Goal: Transaction & Acquisition: Book appointment/travel/reservation

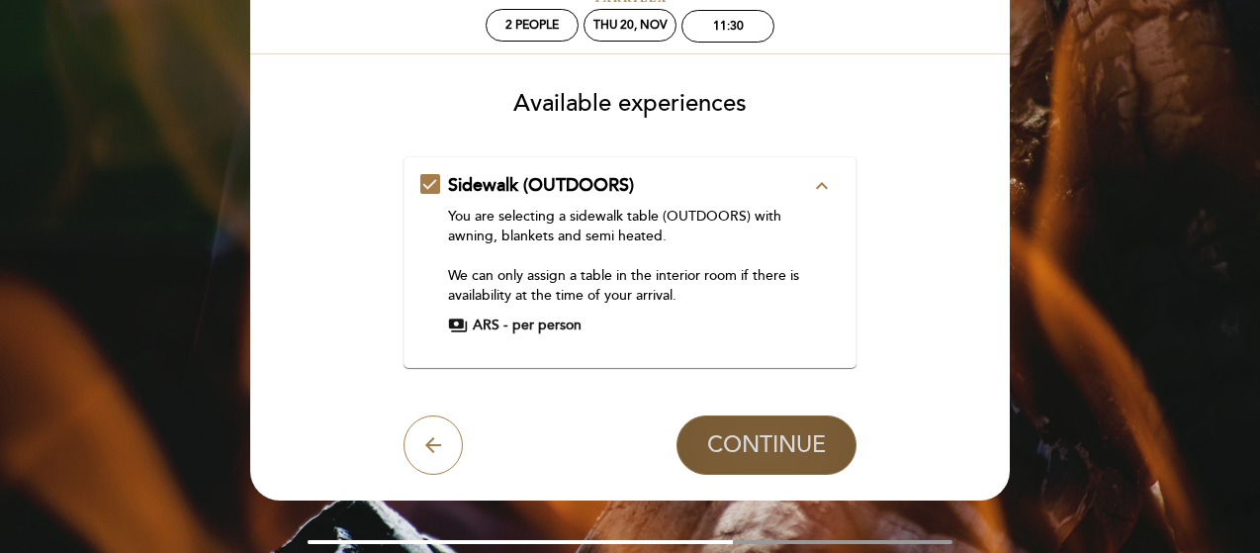
click at [768, 442] on span "CONTINUE" at bounding box center [766, 445] width 119 height 28
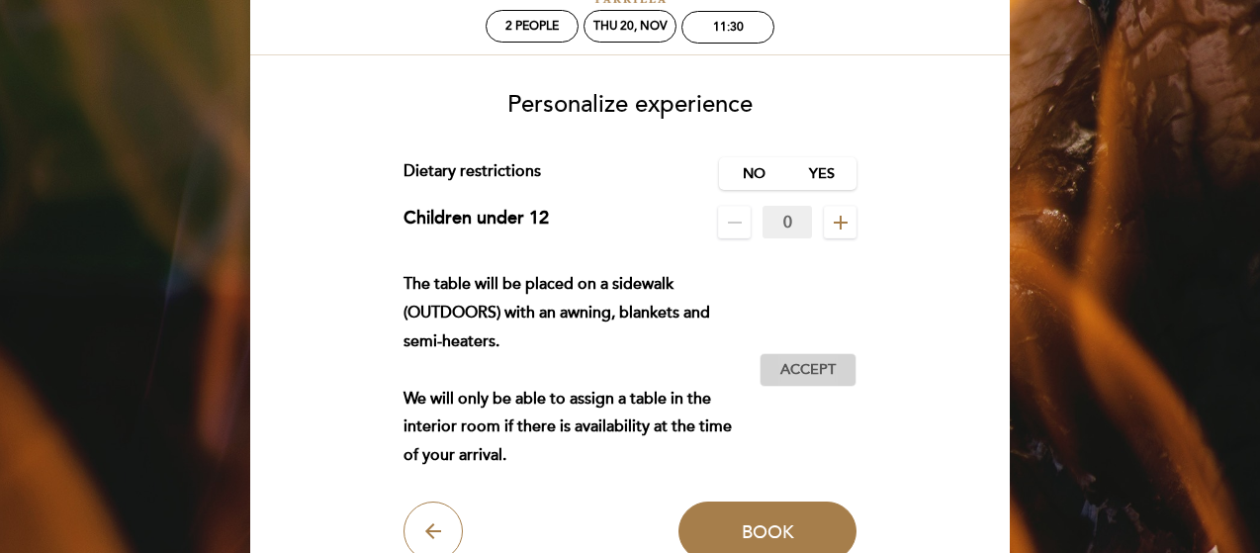
click at [809, 369] on span "Accept" at bounding box center [808, 370] width 55 height 21
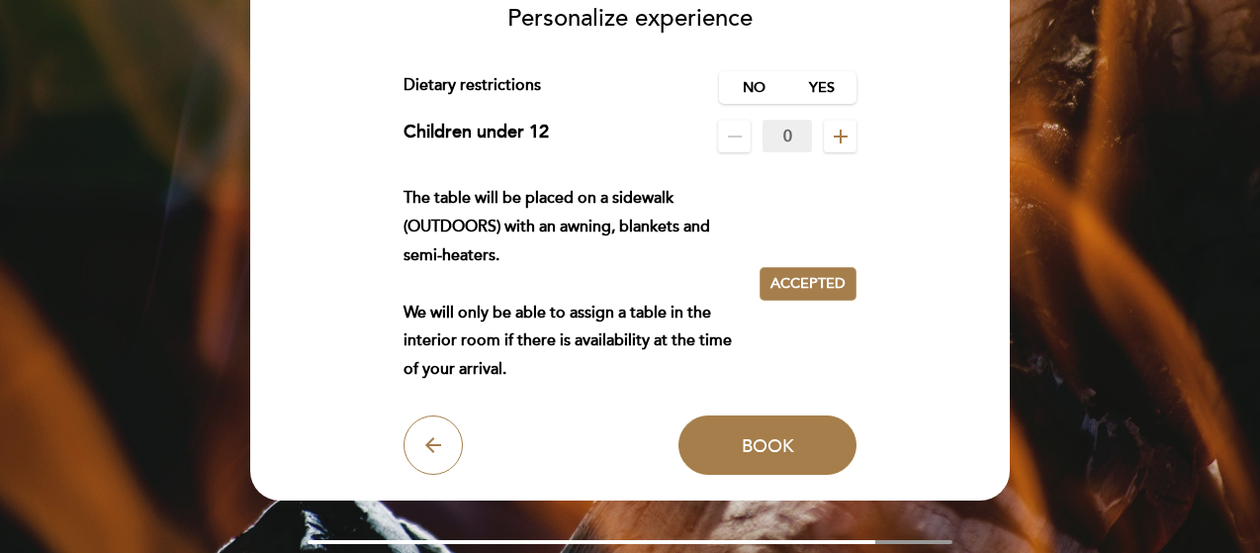
scroll to position [293, 0]
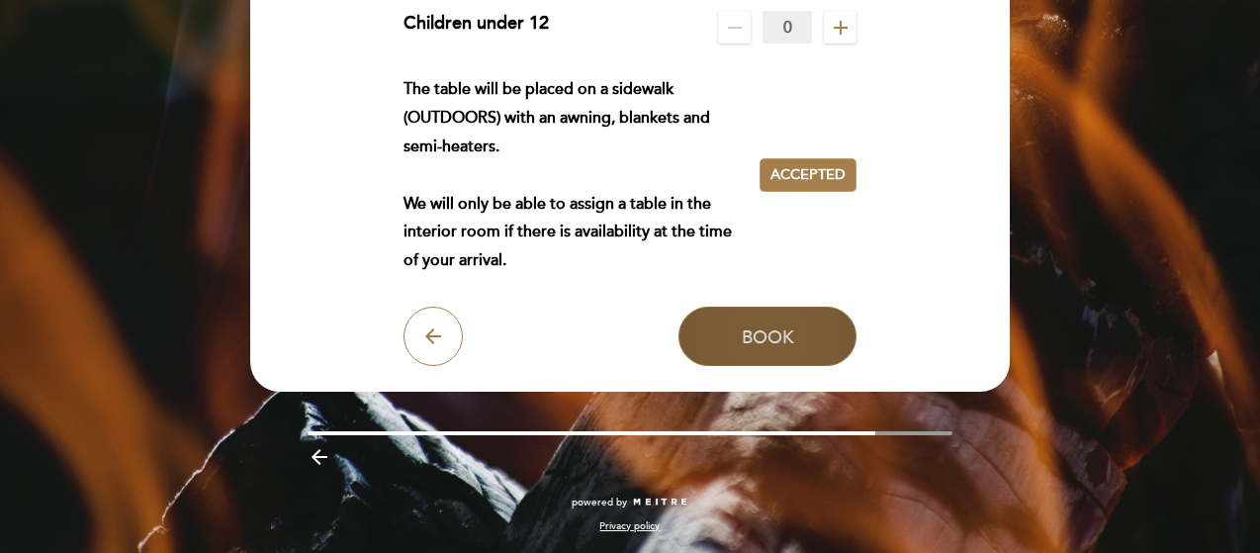
click at [761, 356] on button "Book" at bounding box center [768, 336] width 178 height 59
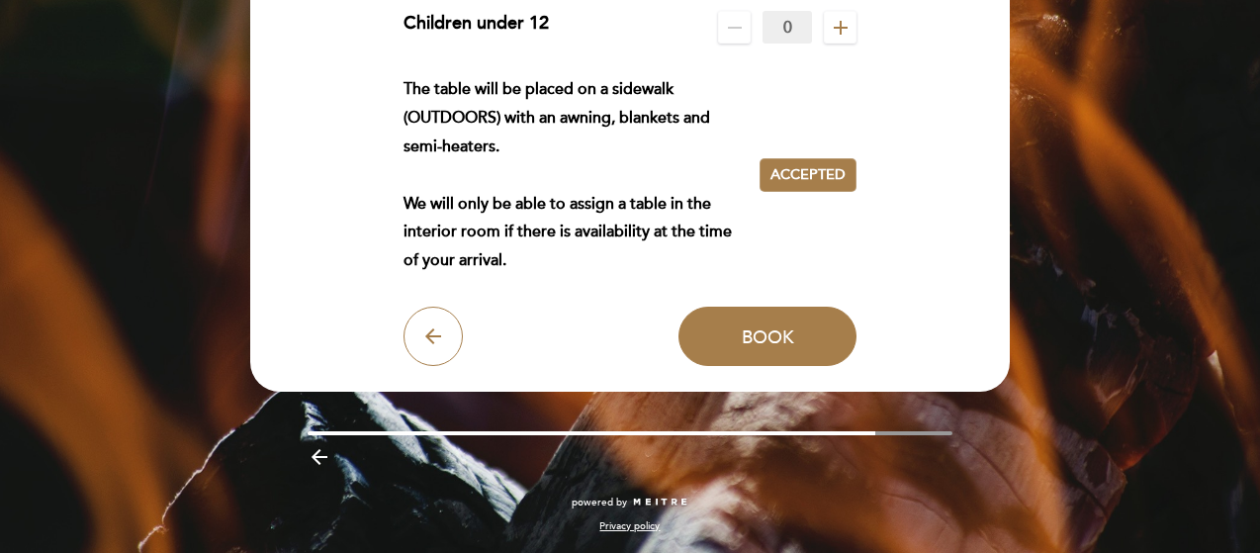
scroll to position [0, 0]
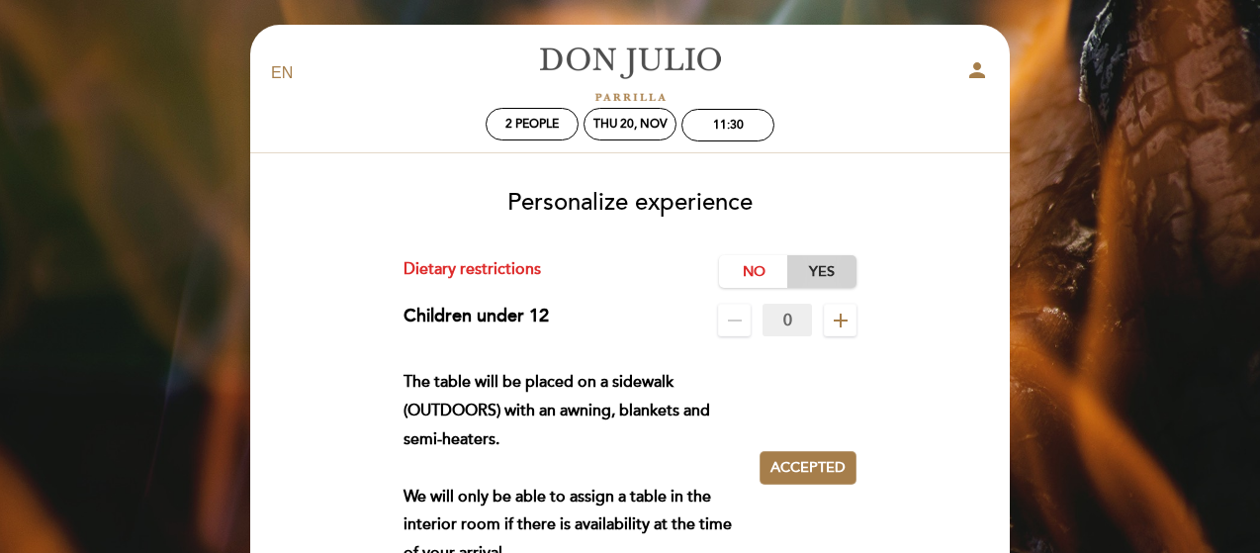
click at [831, 273] on label "Yes" at bounding box center [822, 271] width 69 height 33
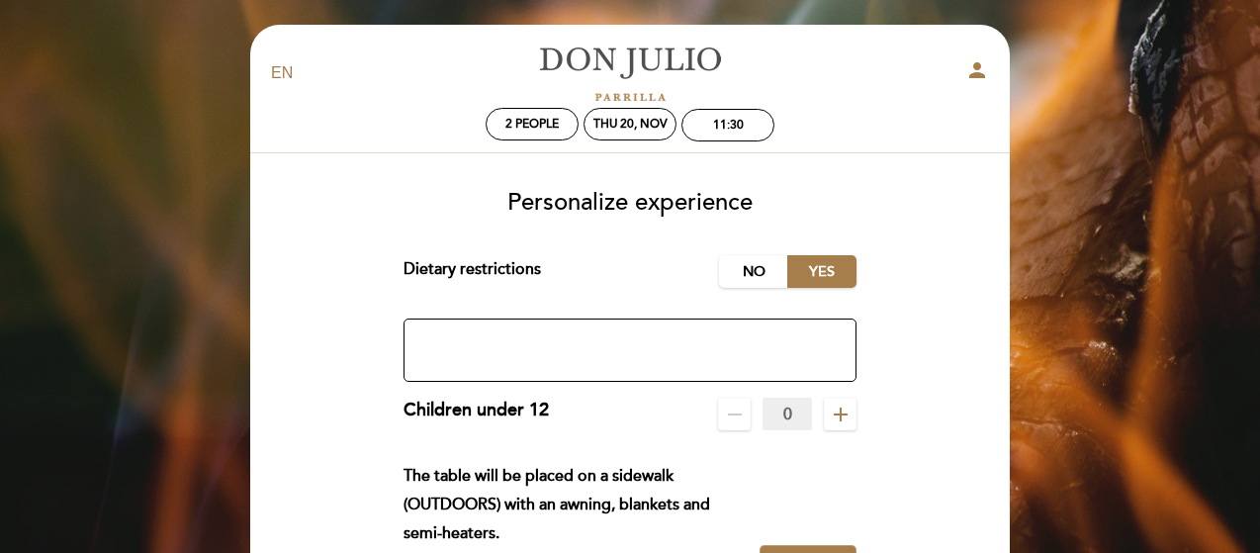
click at [652, 351] on textarea at bounding box center [631, 350] width 454 height 63
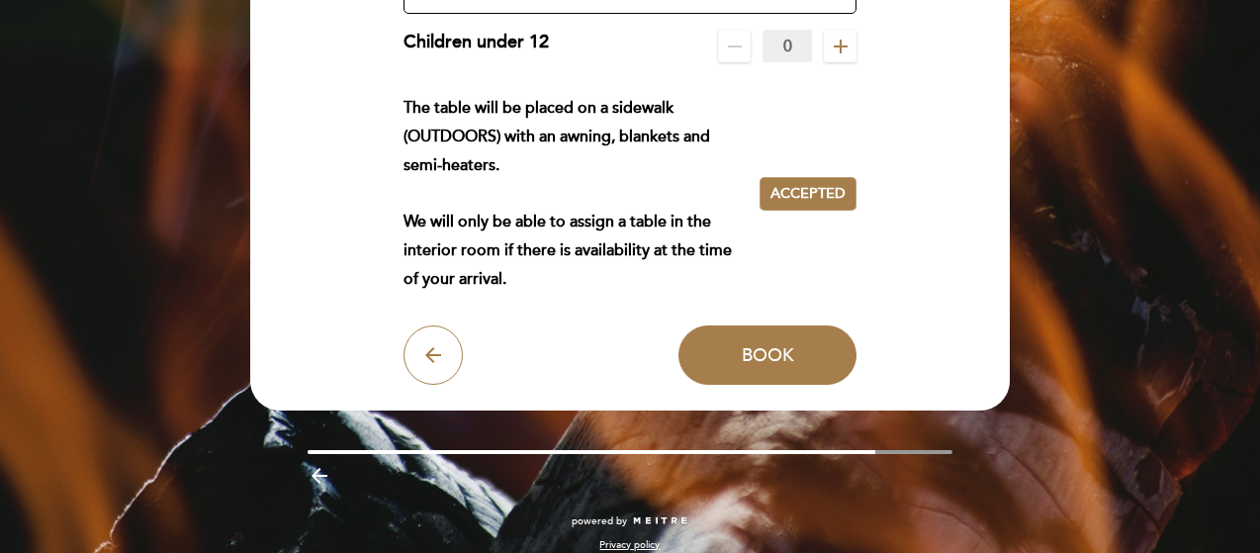
scroll to position [386, 0]
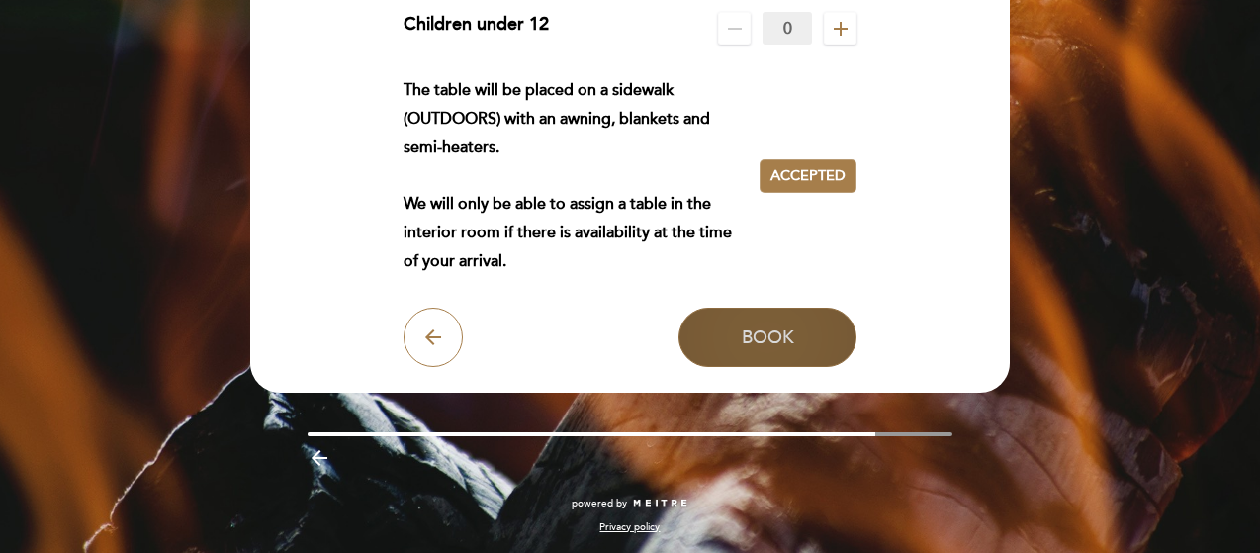
type textarea "Allergy to crustaceans"
click at [766, 319] on button "Book" at bounding box center [768, 337] width 178 height 59
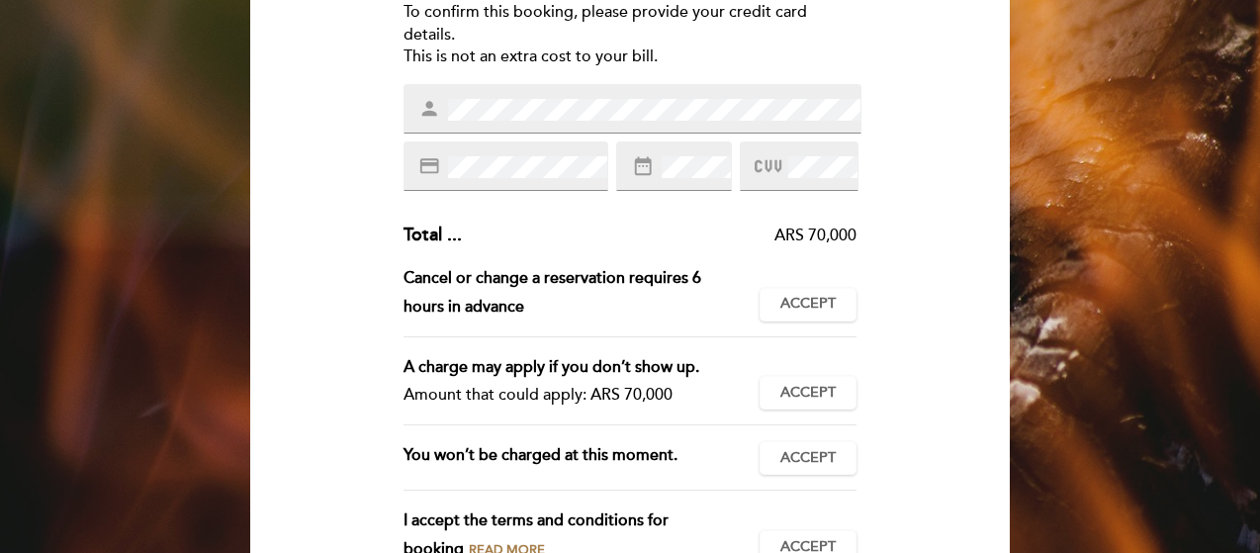
scroll to position [396, 0]
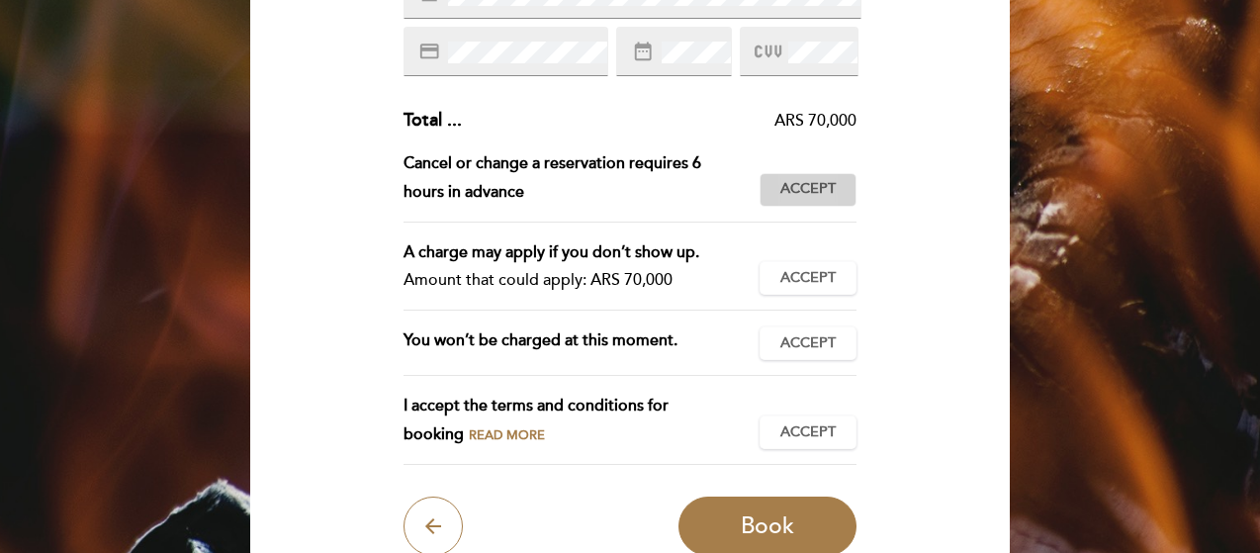
click at [784, 201] on button "Accept Accepted" at bounding box center [808, 190] width 97 height 34
click at [831, 270] on span "Accept" at bounding box center [808, 278] width 55 height 21
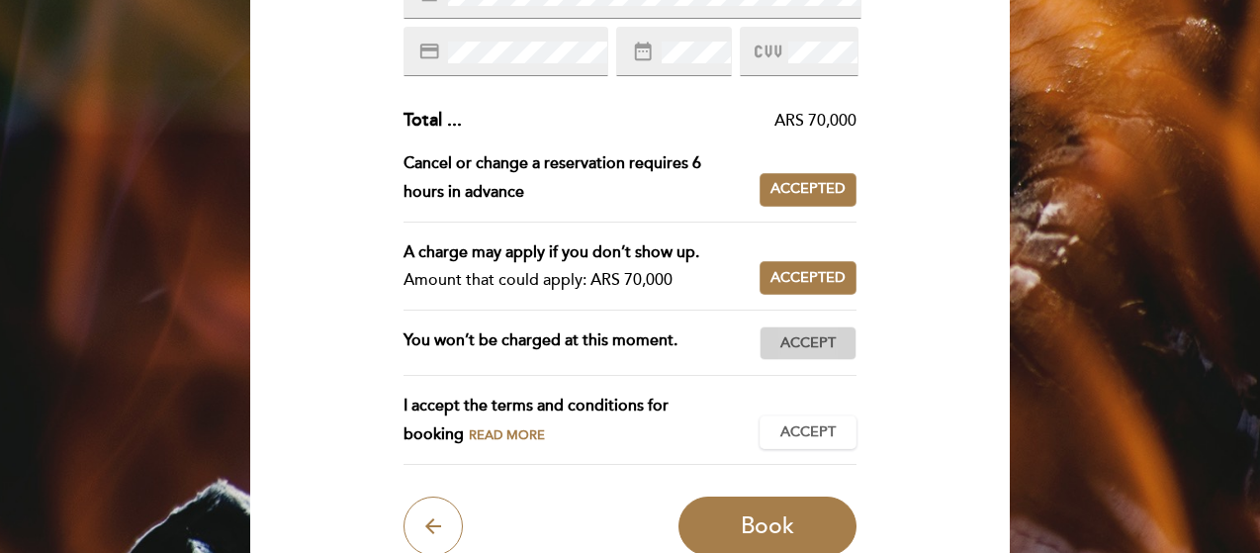
click at [834, 327] on button "Accept Accepted" at bounding box center [808, 343] width 97 height 34
click at [835, 422] on span "Accept" at bounding box center [808, 432] width 55 height 21
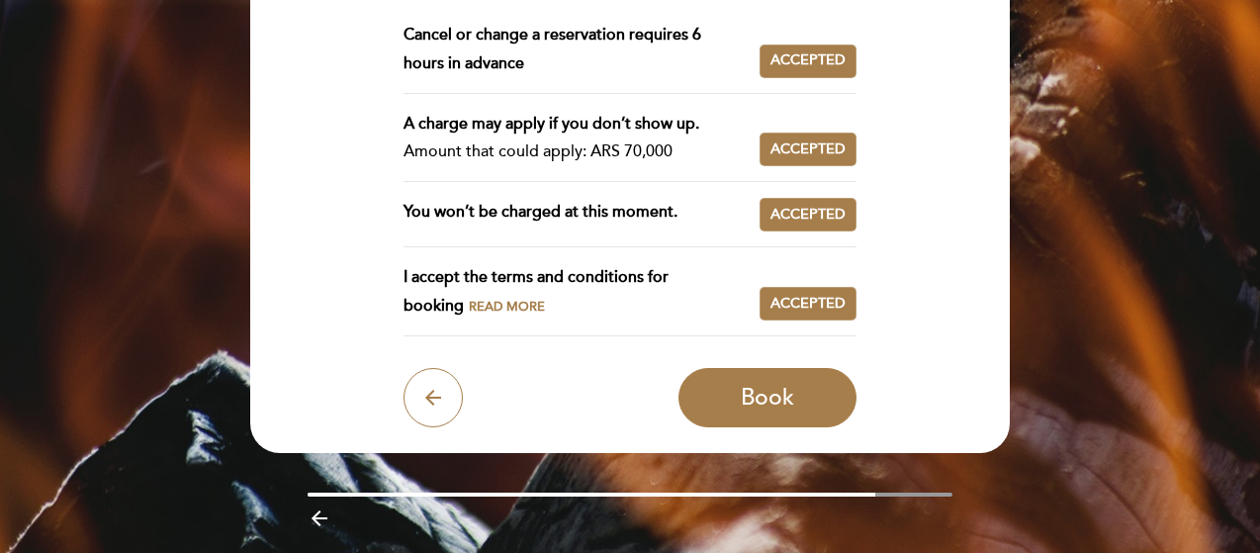
scroll to position [584, 0]
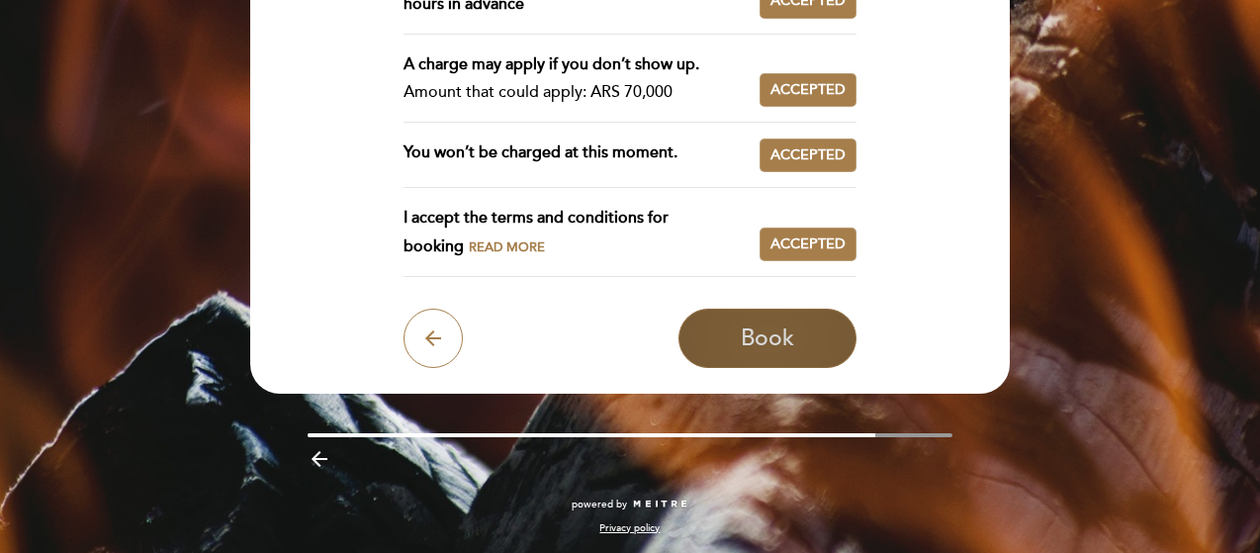
click at [766, 347] on span "Book" at bounding box center [767, 339] width 53 height 28
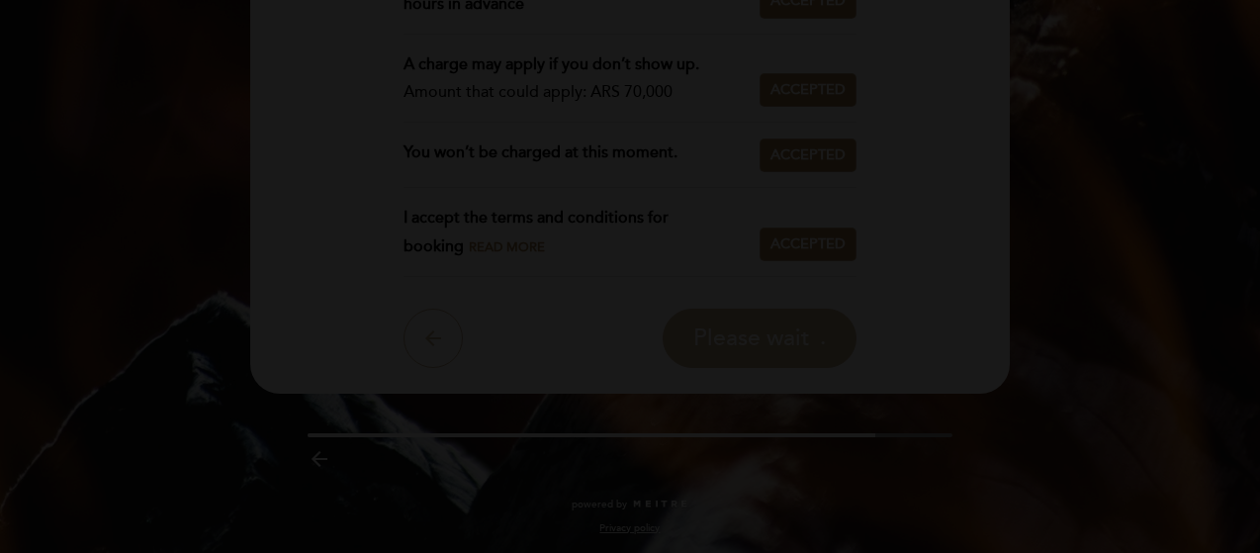
scroll to position [0, 0]
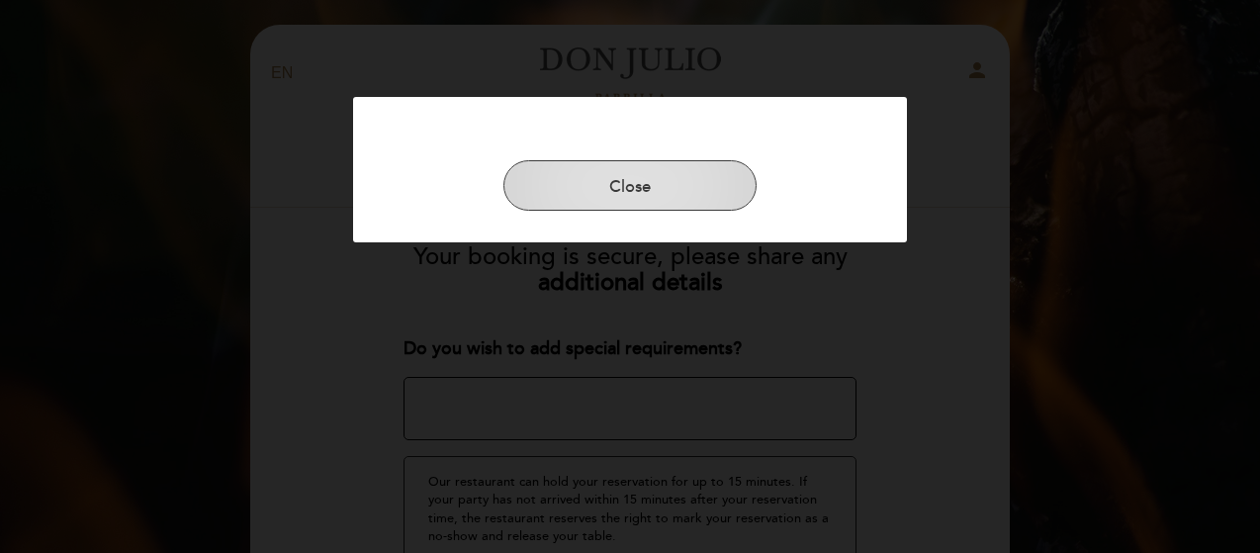
click at [665, 168] on button "Close" at bounding box center [630, 185] width 253 height 51
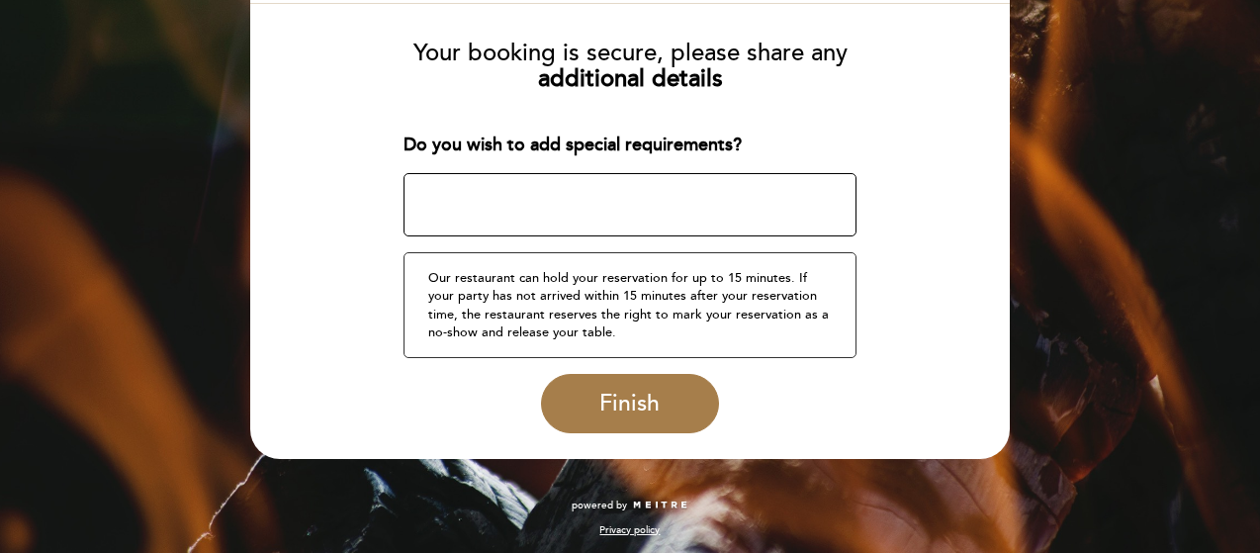
scroll to position [206, 0]
